Goal: Task Accomplishment & Management: Manage account settings

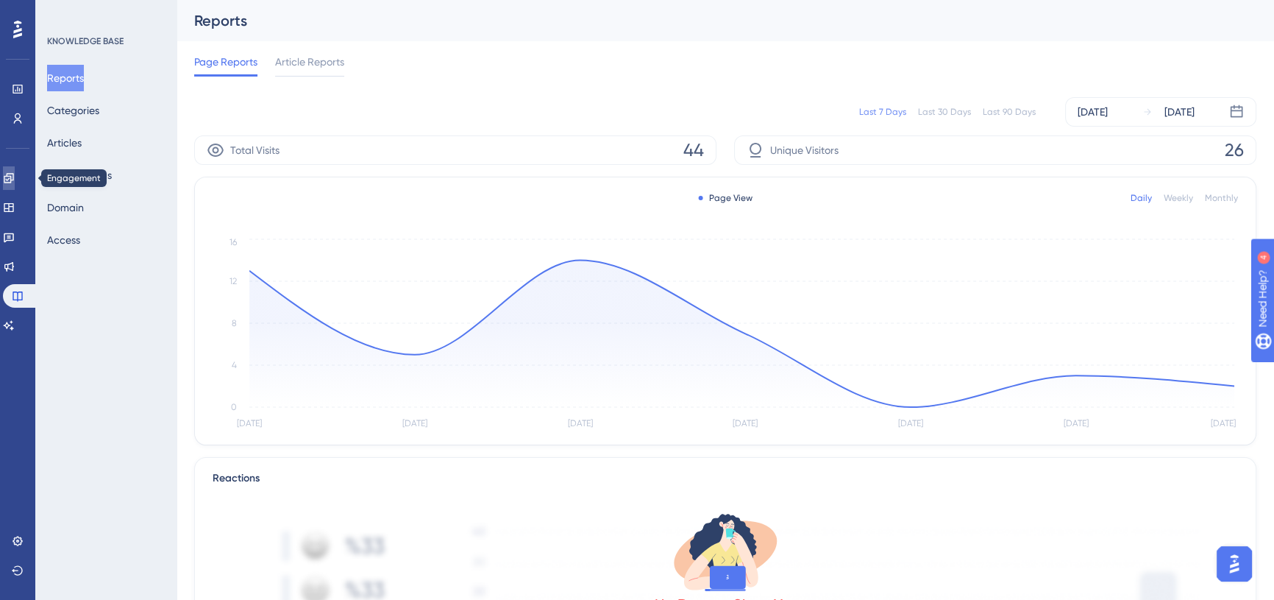
click at [15, 183] on icon at bounding box center [9, 178] width 12 height 12
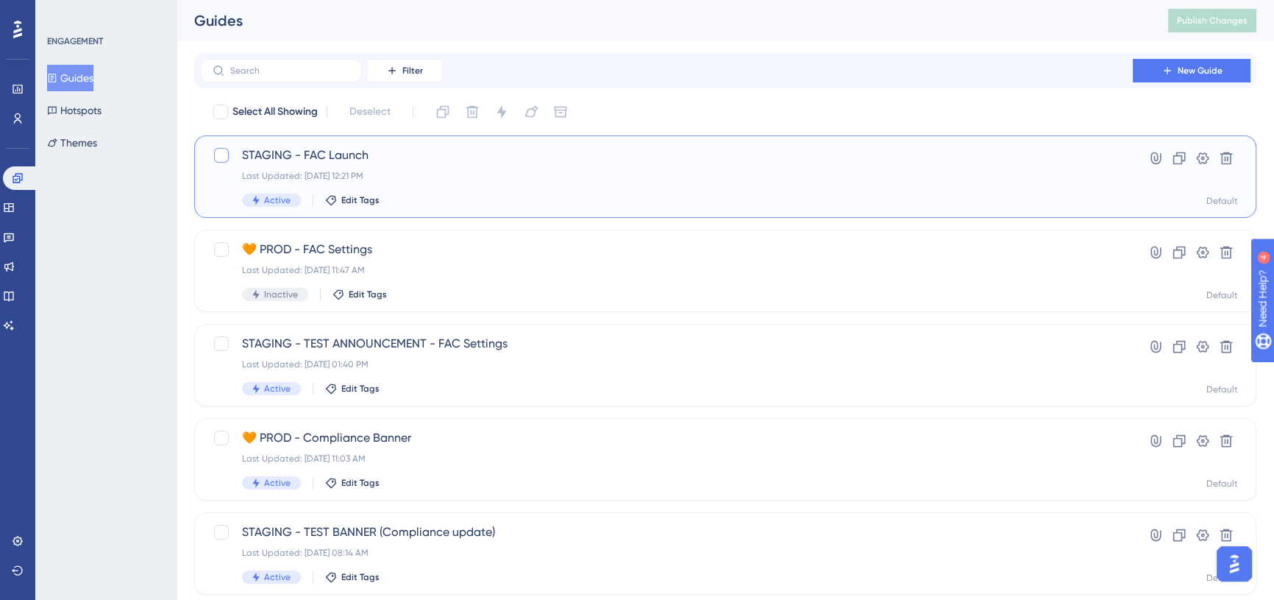
click at [219, 157] on div at bounding box center [221, 155] width 15 height 15
checkbox input "true"
click at [444, 111] on icon at bounding box center [443, 111] width 15 height 15
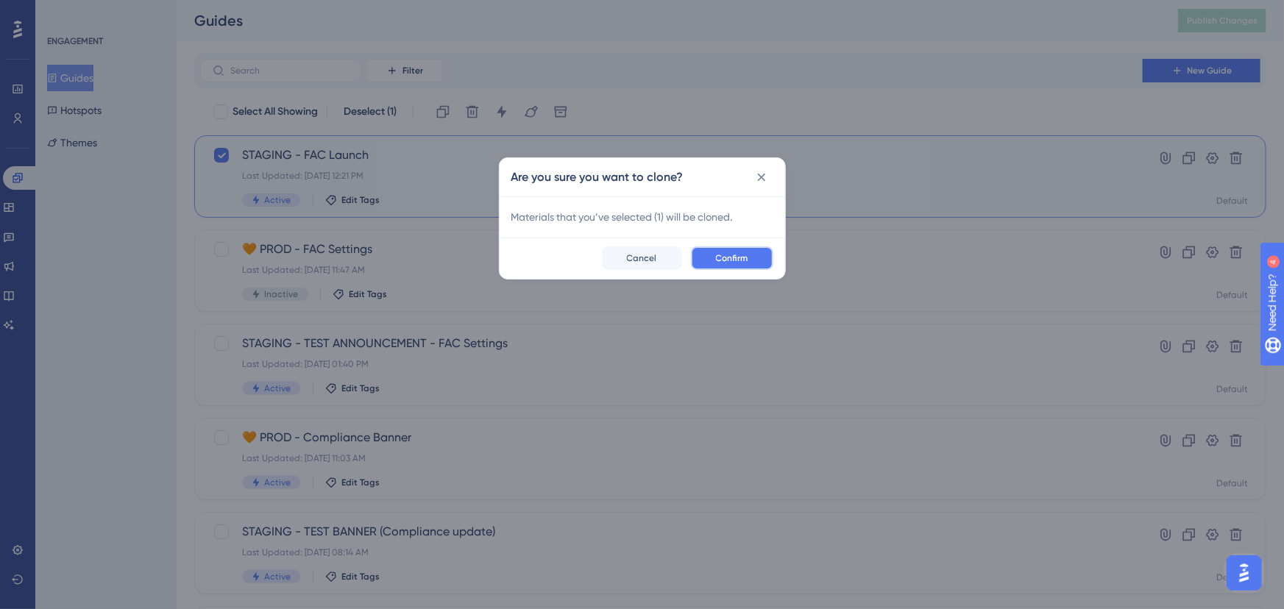
click at [735, 253] on span "Confirm" at bounding box center [732, 258] width 32 height 12
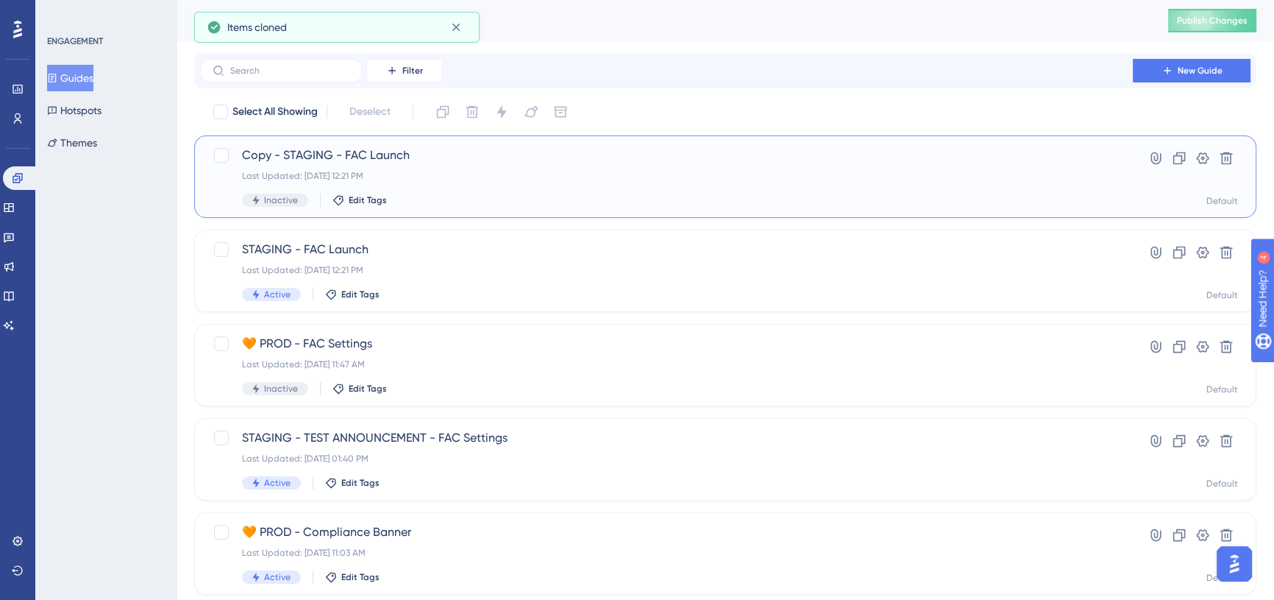
click at [372, 155] on span "Copy - STAGING - FAC Launch" at bounding box center [666, 155] width 849 height 18
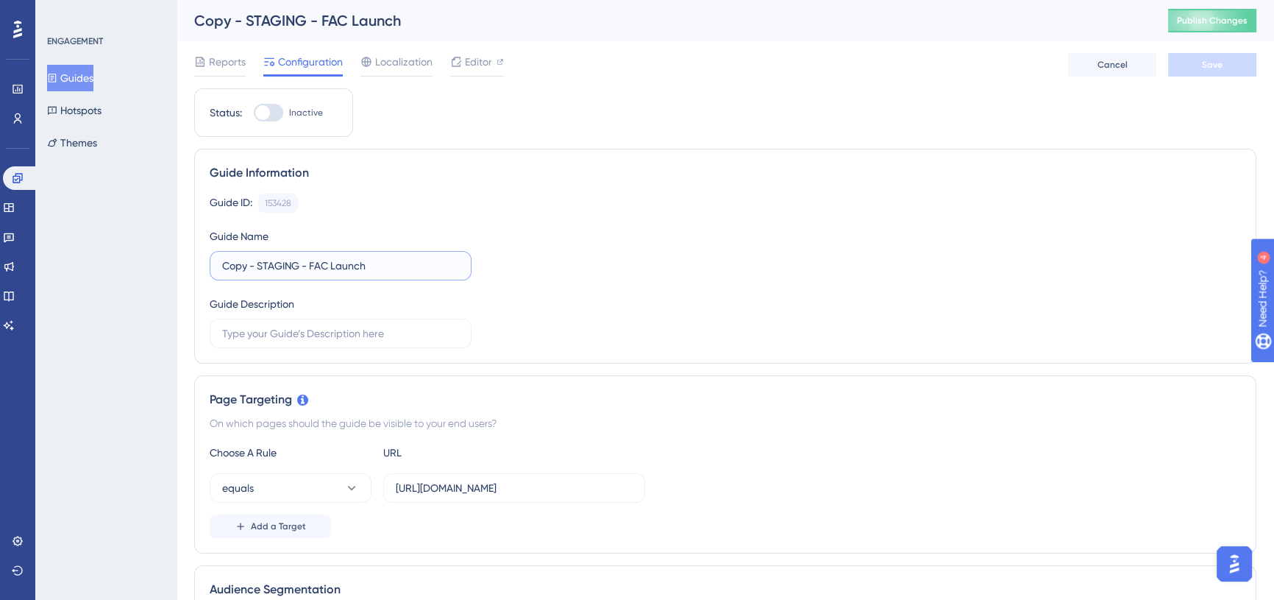
drag, startPoint x: 298, startPoint y: 262, endPoint x: 211, endPoint y: 260, distance: 86.8
click at [211, 260] on label "Copy - STAGING - FAC Launch" at bounding box center [341, 265] width 262 height 29
click at [237, 262] on input "🧡PROD - FAC Launch" at bounding box center [340, 266] width 237 height 16
type input "🧡PROD - FAC Launch"
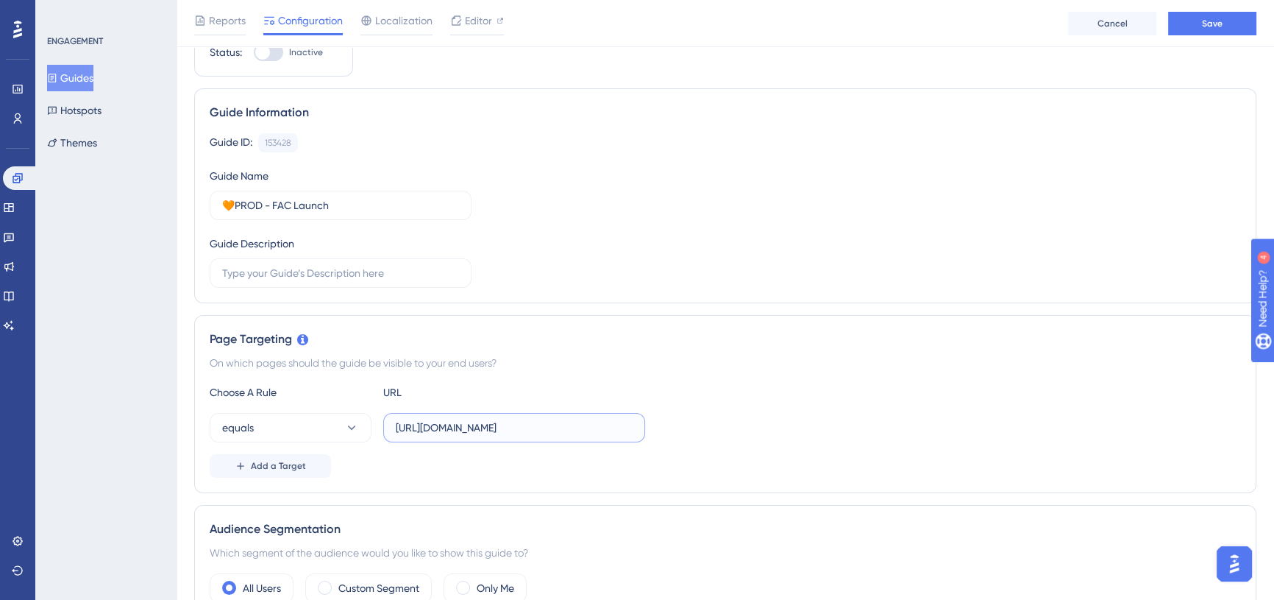
click at [434, 425] on input "https://app.staging.cookaborough.com/dashboard" at bounding box center [514, 427] width 237 height 16
paste input "text"
type input "https://cookaborough.com/dashboard"
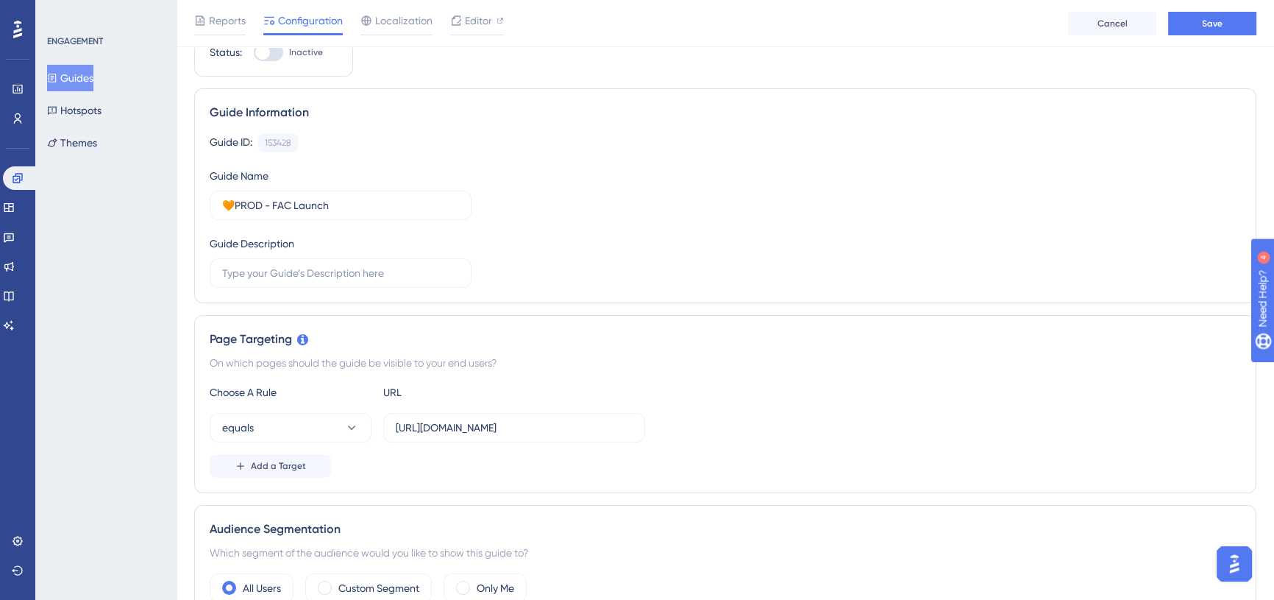
click at [621, 361] on div "On which pages should the guide be visible to your end users?" at bounding box center [726, 363] width 1032 height 18
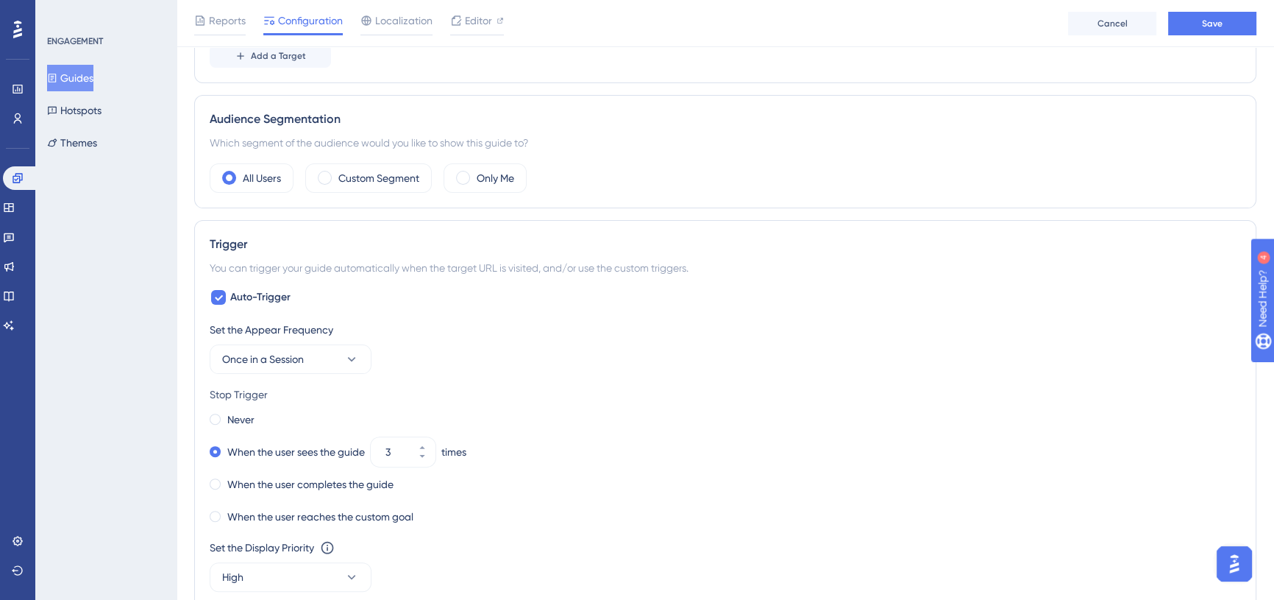
scroll to position [535, 0]
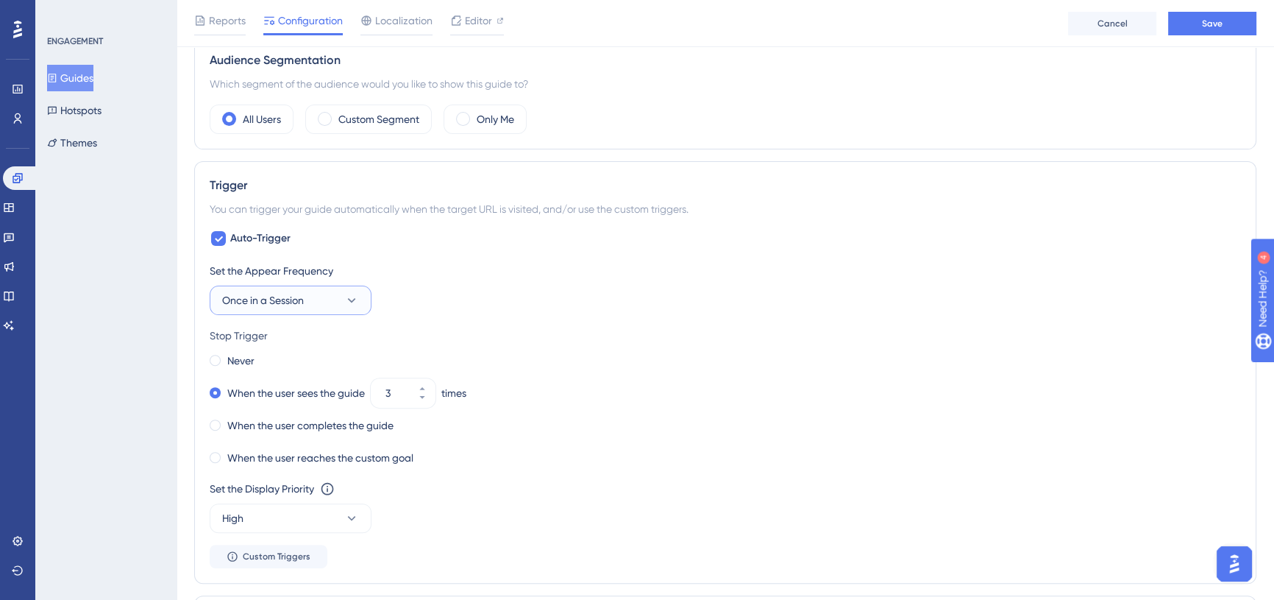
click at [333, 302] on button "Once in a Session" at bounding box center [291, 299] width 162 height 29
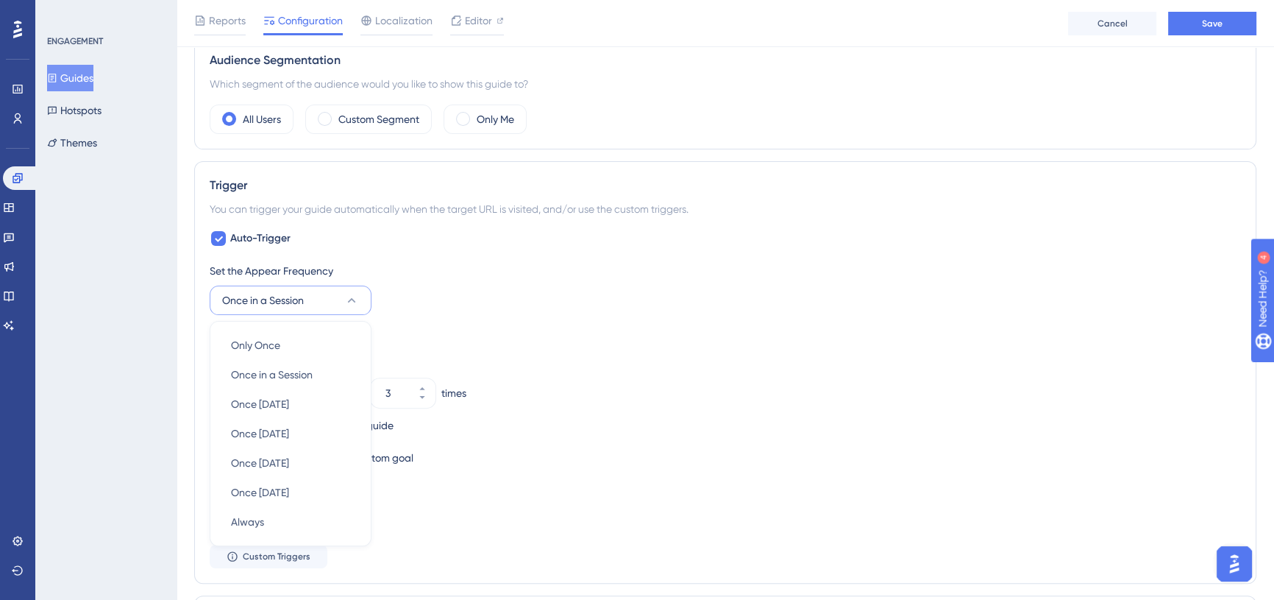
scroll to position [667, 0]
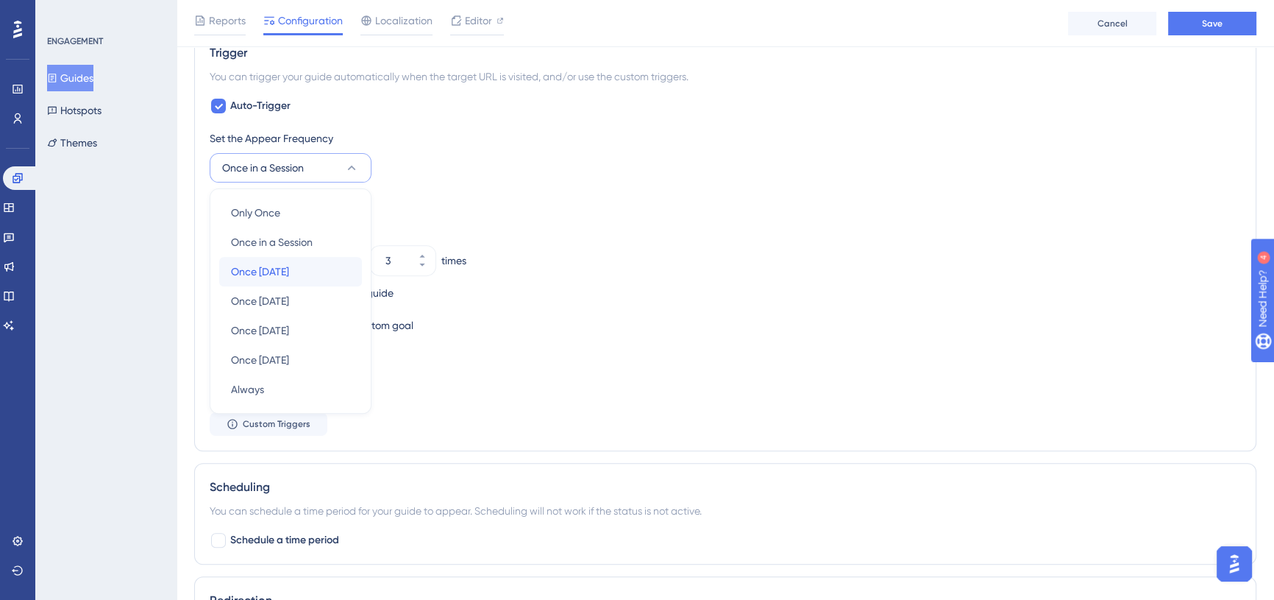
click at [313, 273] on div "Once in 1 day Once in 1 day" at bounding box center [290, 271] width 119 height 29
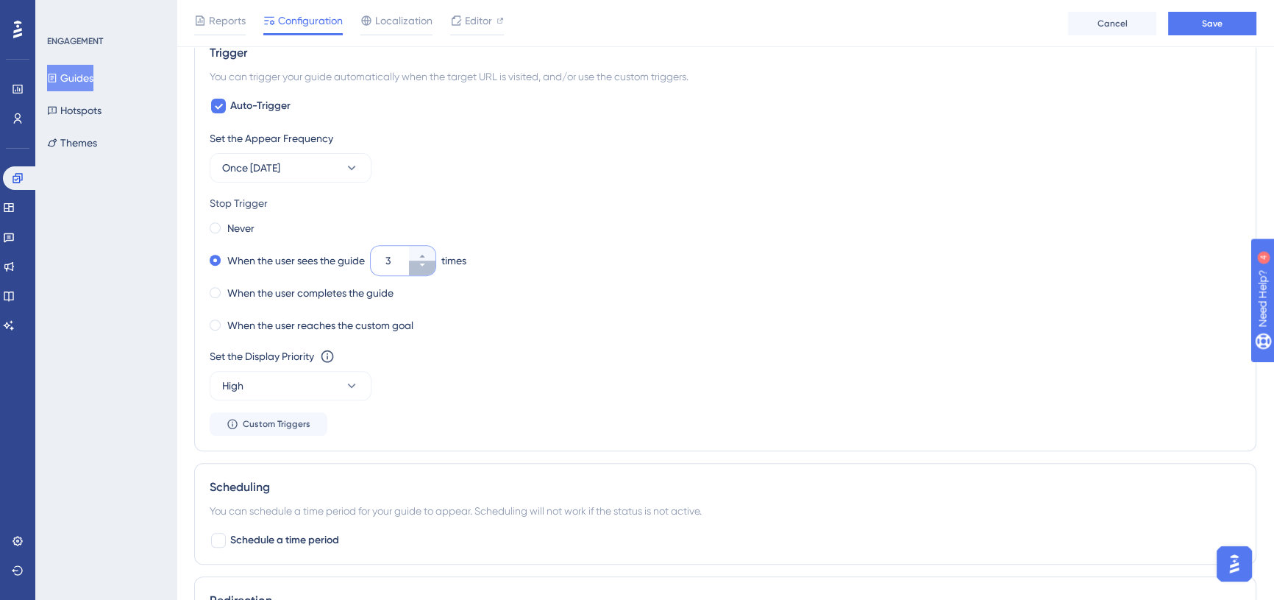
click at [423, 265] on icon at bounding box center [422, 264] width 9 height 9
type input "2"
click at [1214, 20] on span "Save" at bounding box center [1212, 24] width 21 height 12
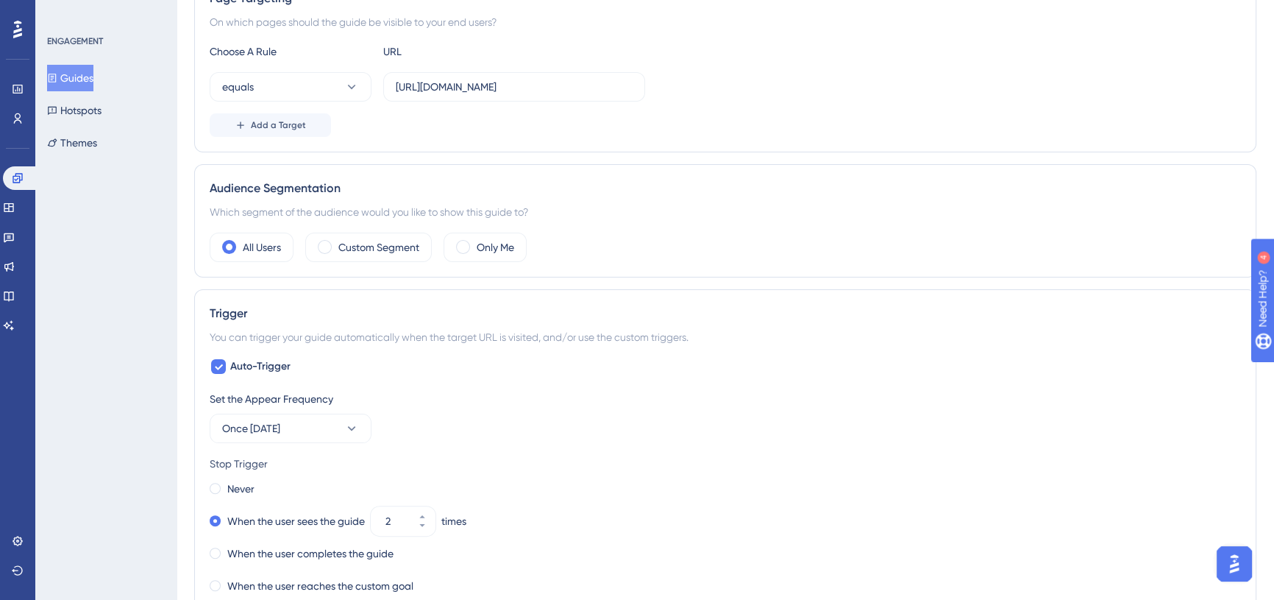
scroll to position [0, 0]
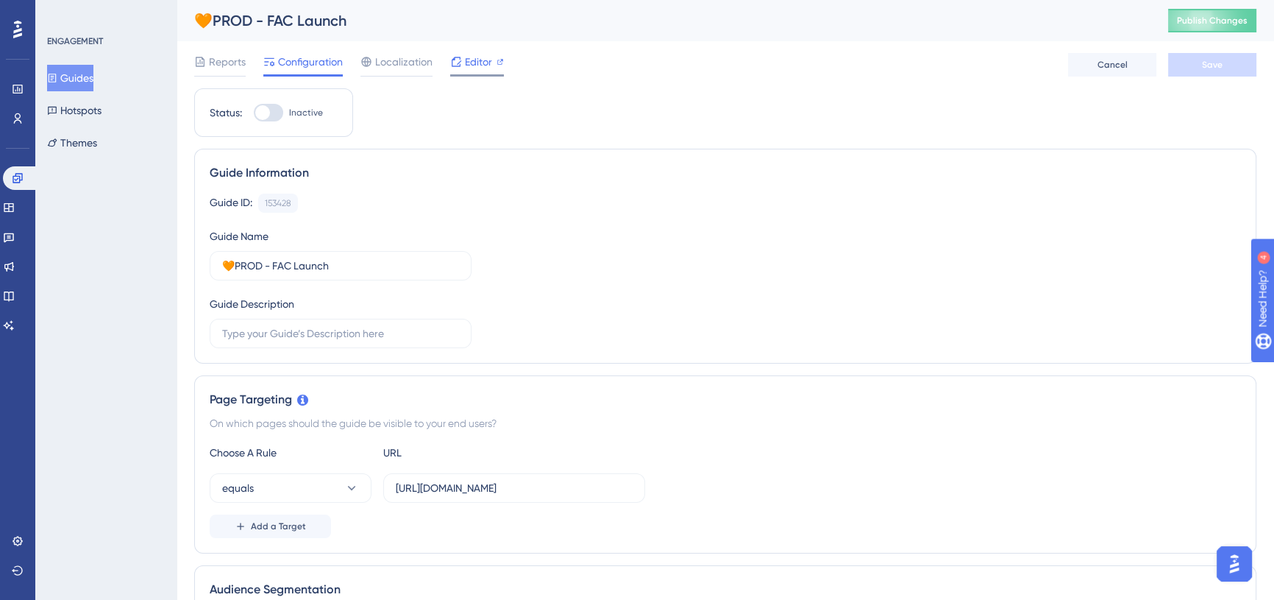
click at [483, 64] on span "Editor" at bounding box center [478, 62] width 27 height 18
click at [1196, 16] on span "Publish Changes" at bounding box center [1212, 21] width 71 height 12
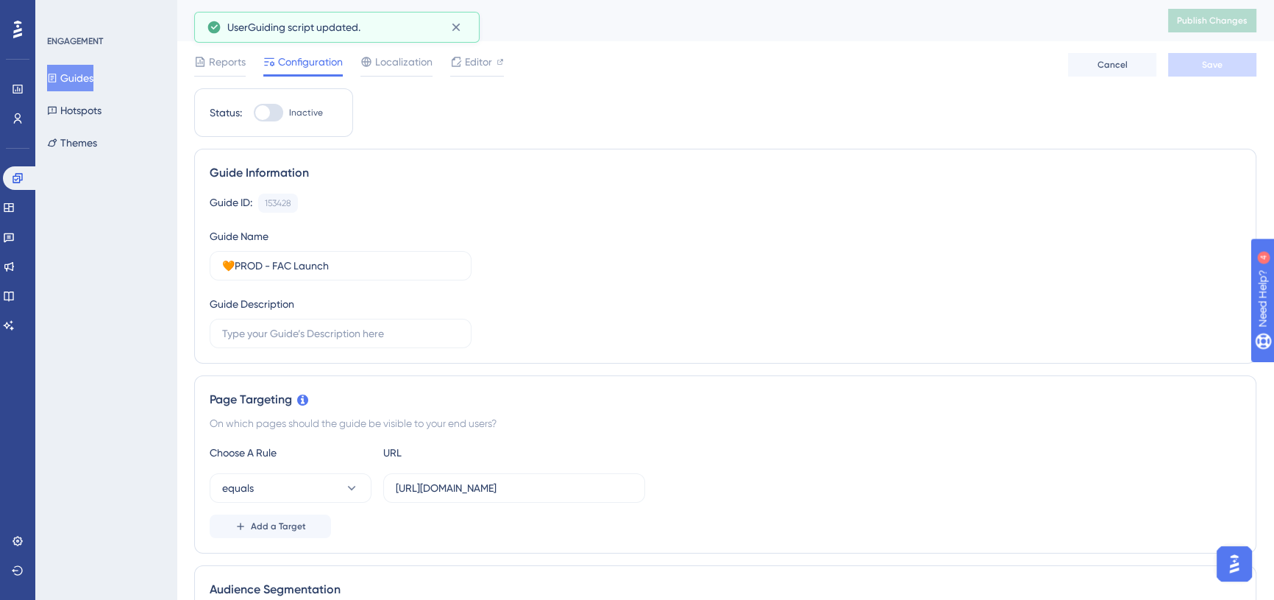
click at [274, 112] on div at bounding box center [268, 113] width 29 height 18
click at [254, 113] on input "Inactive" at bounding box center [253, 113] width 1 height 1
checkbox input "true"
click at [1205, 65] on span "Save" at bounding box center [1212, 65] width 21 height 12
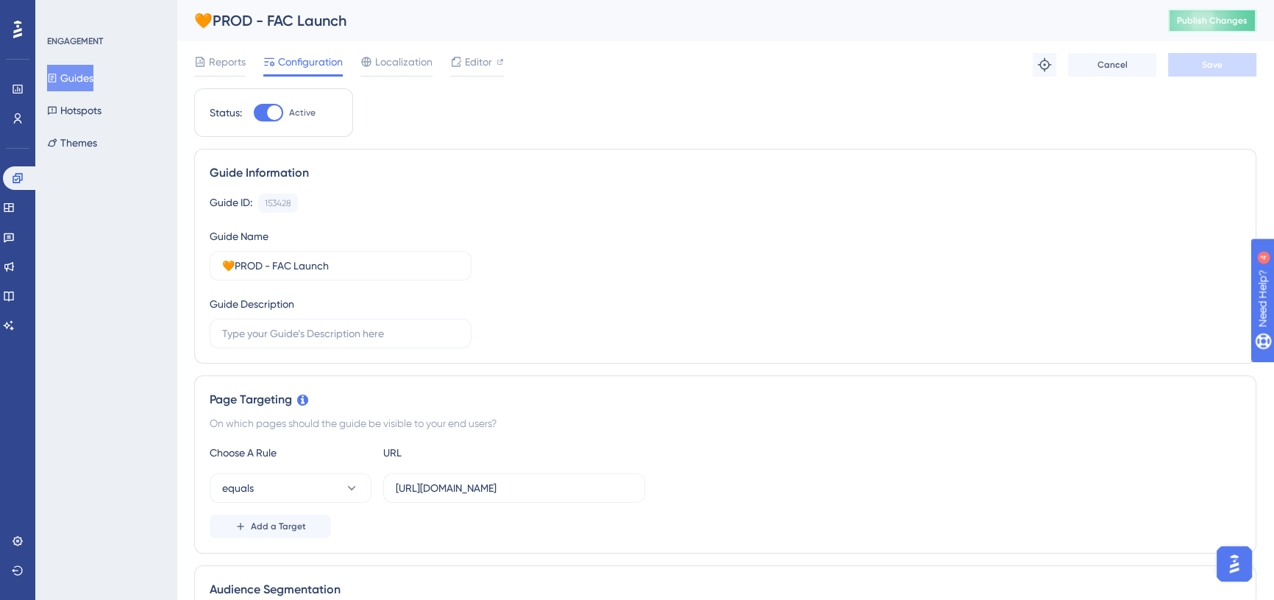
click at [1226, 26] on button "Publish Changes" at bounding box center [1212, 21] width 88 height 24
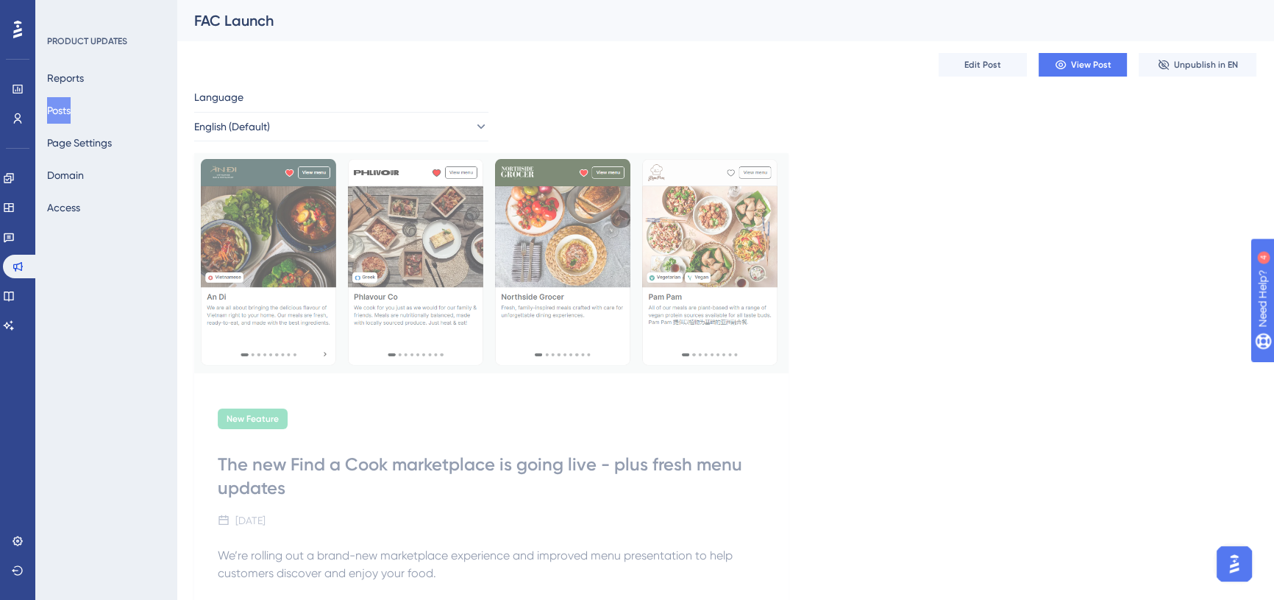
click at [66, 110] on button "Posts" at bounding box center [59, 110] width 24 height 26
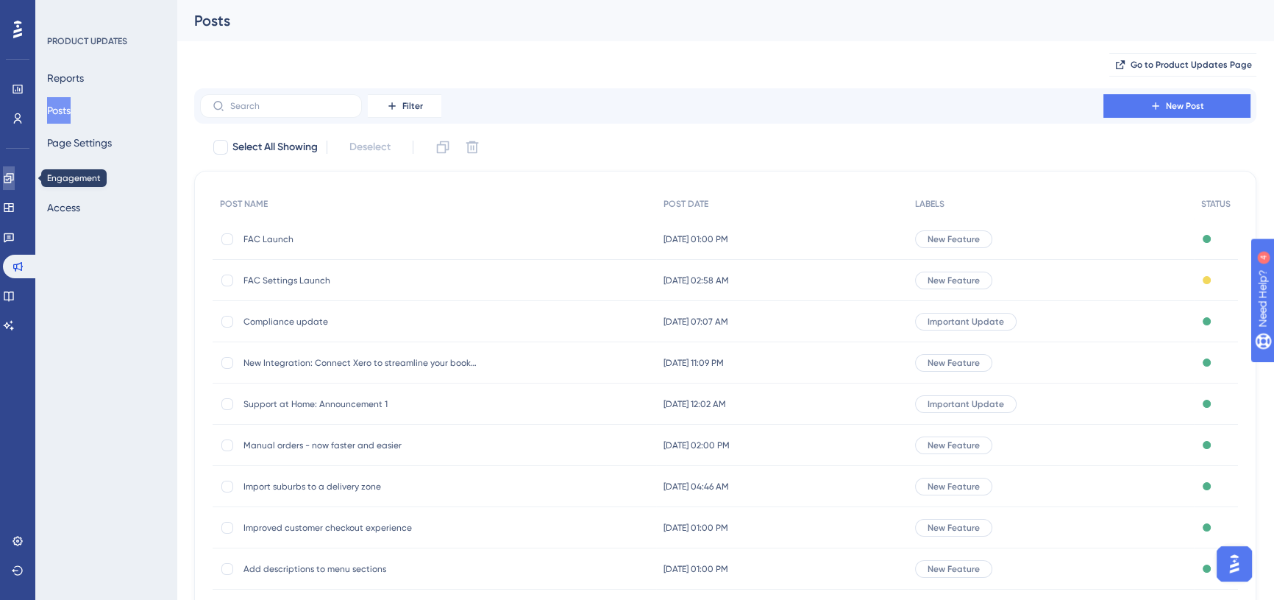
drag, startPoint x: 20, startPoint y: 177, endPoint x: 49, endPoint y: 163, distance: 32.3
click at [13, 177] on icon at bounding box center [9, 178] width 10 height 10
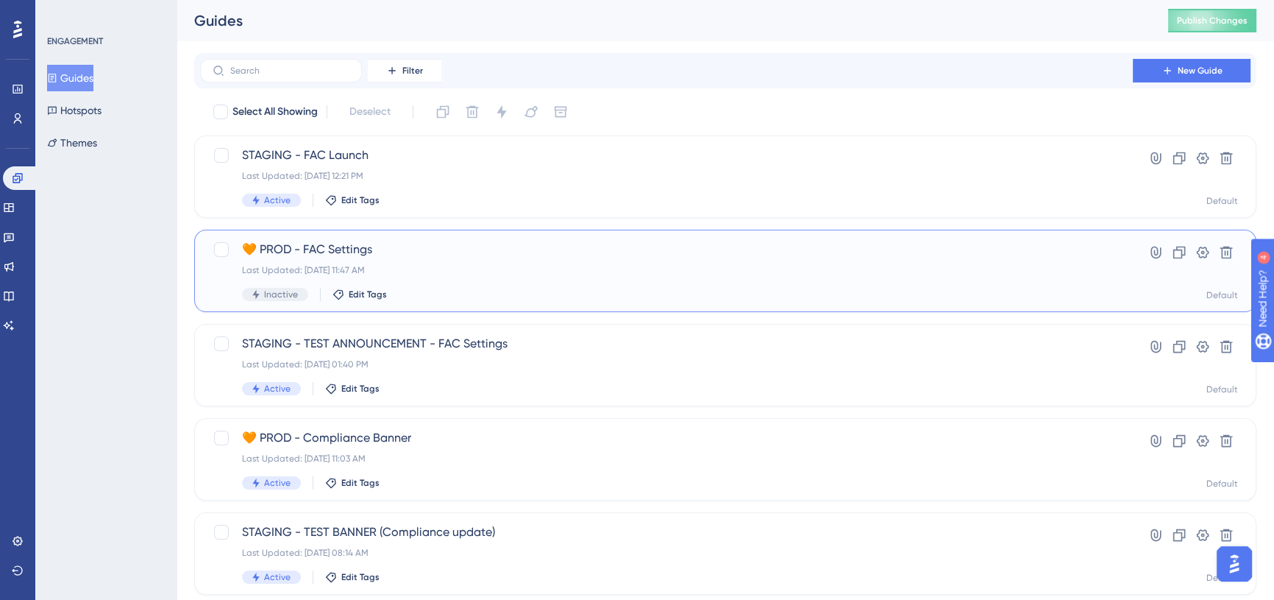
click at [398, 250] on span "🧡 PROD - FAC Settings" at bounding box center [666, 250] width 849 height 18
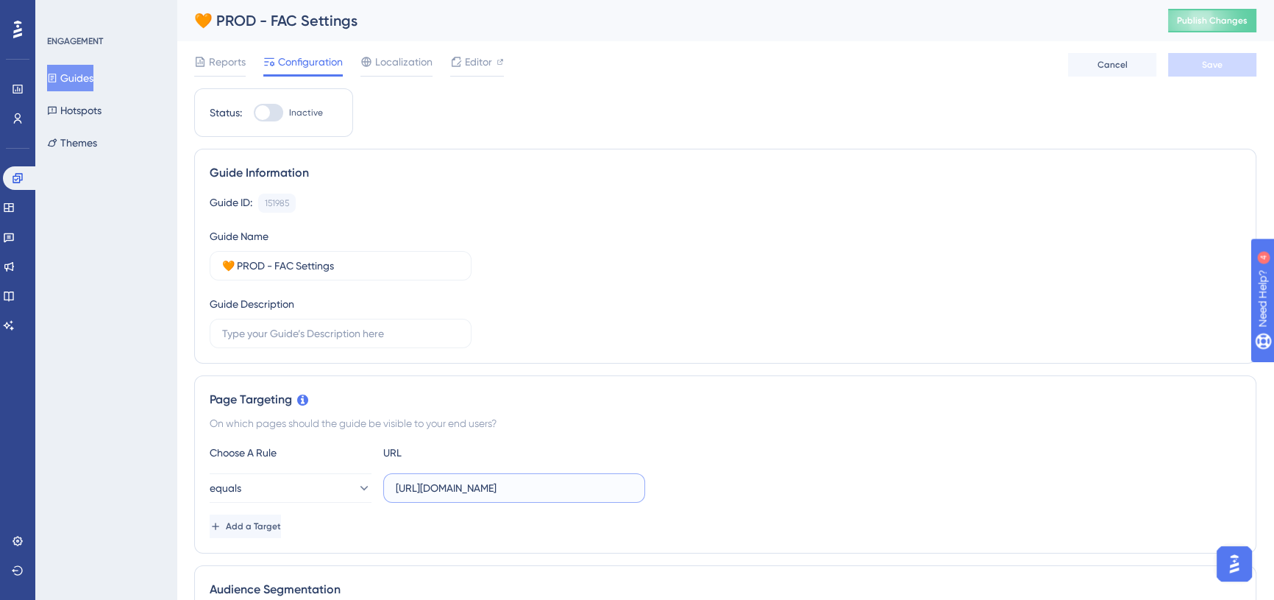
click at [455, 492] on input "https://cookaborough.com/dashboard" at bounding box center [514, 488] width 237 height 16
